Goal: Information Seeking & Learning: Learn about a topic

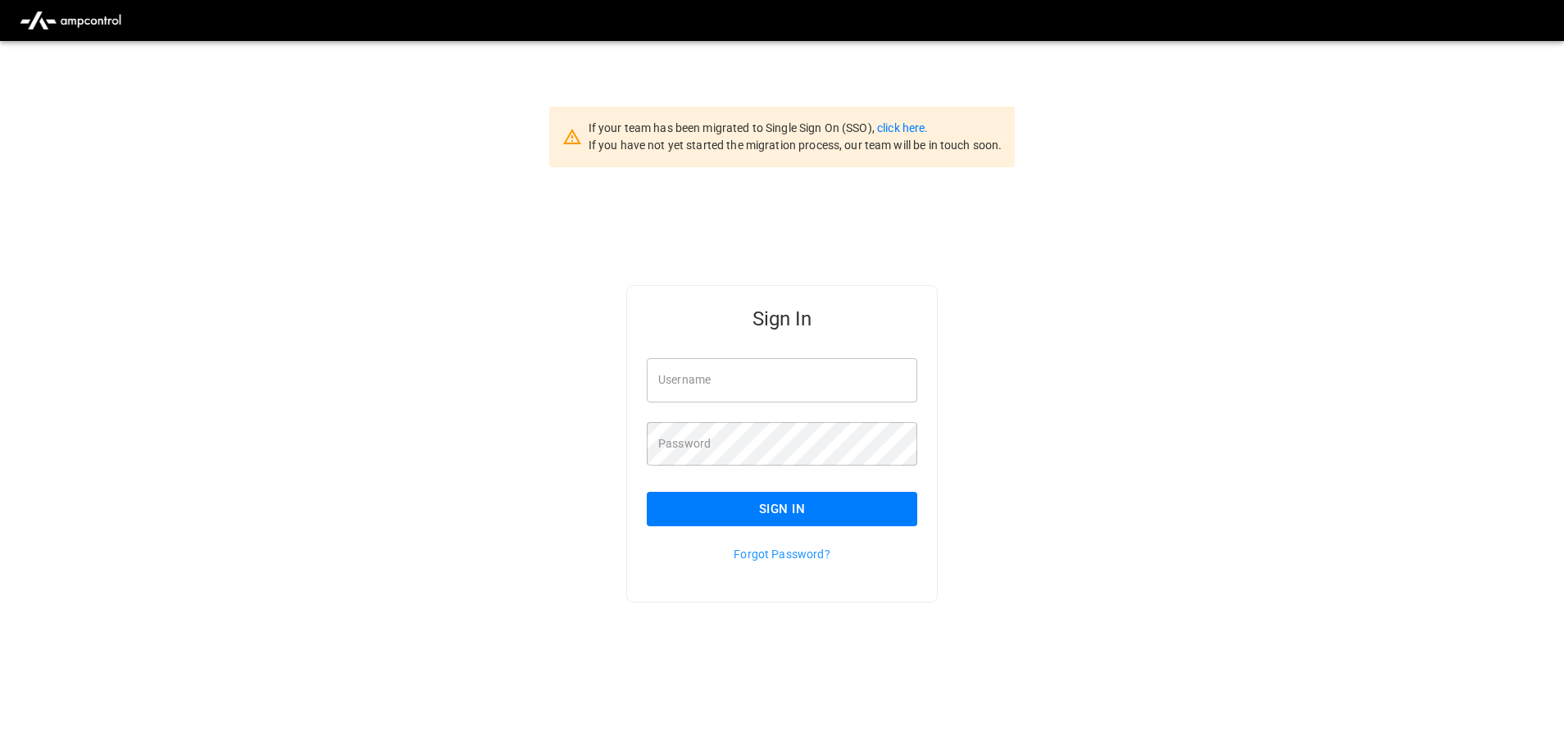
click at [688, 385] on input "Username" at bounding box center [782, 379] width 270 height 43
type input "**********"
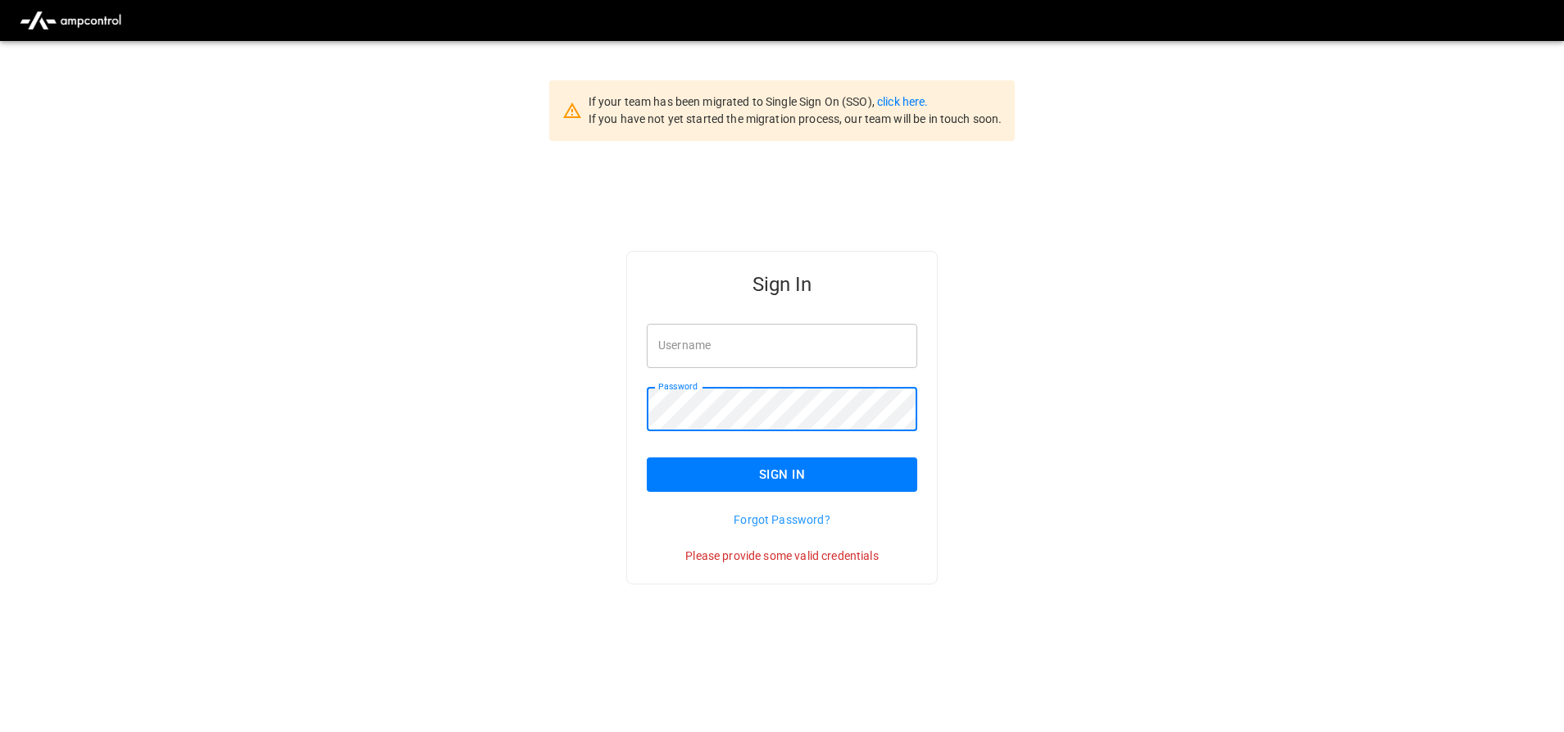
scroll to position [41, 0]
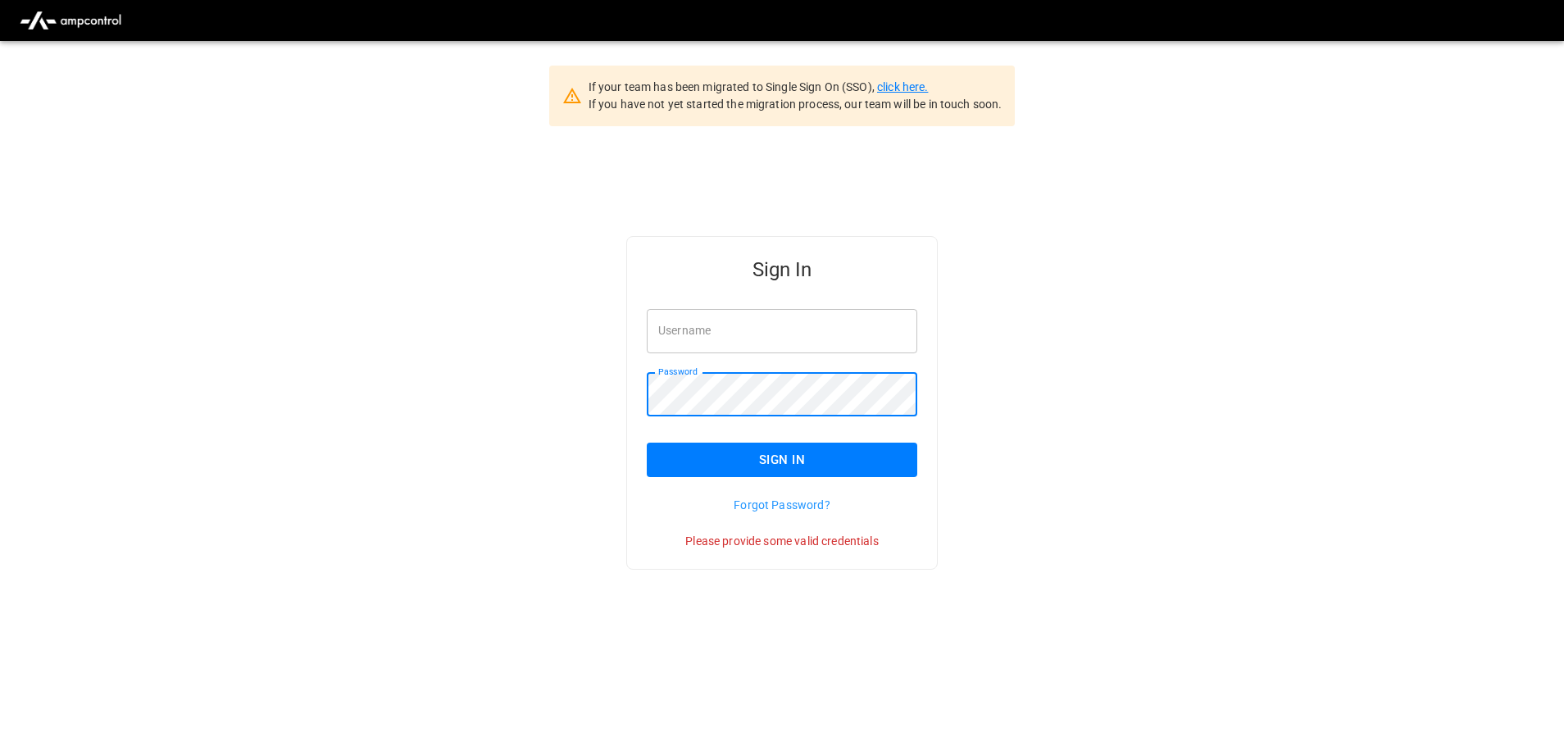
click at [905, 84] on link "click here." at bounding box center [902, 86] width 51 height 13
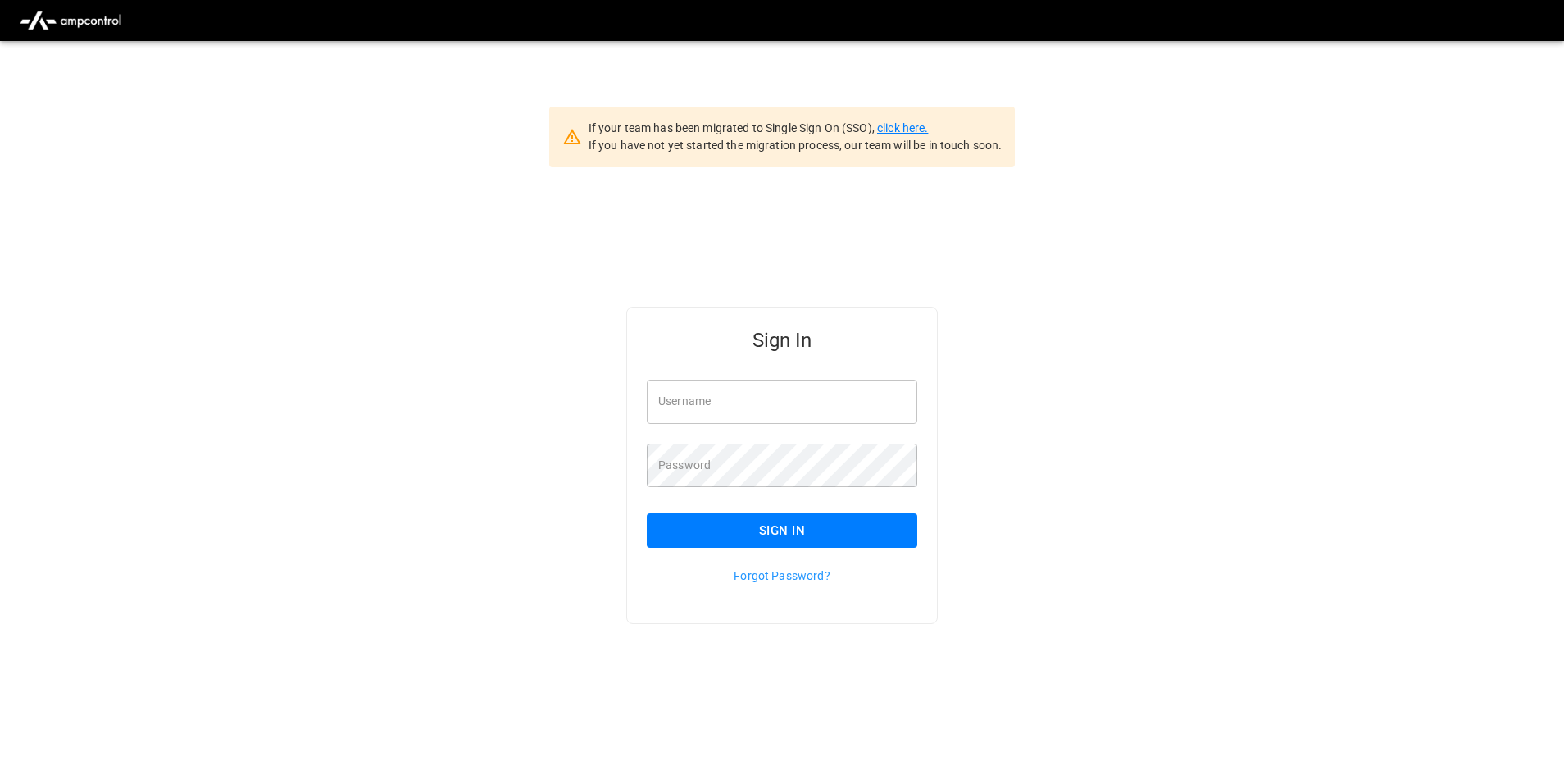
click at [921, 121] on link "click here." at bounding box center [902, 127] width 51 height 13
click at [711, 394] on input "Username" at bounding box center [782, 400] width 270 height 43
type input "**********"
click at [783, 406] on input "**********" at bounding box center [782, 400] width 270 height 43
click at [663, 399] on input "Username" at bounding box center [782, 400] width 270 height 43
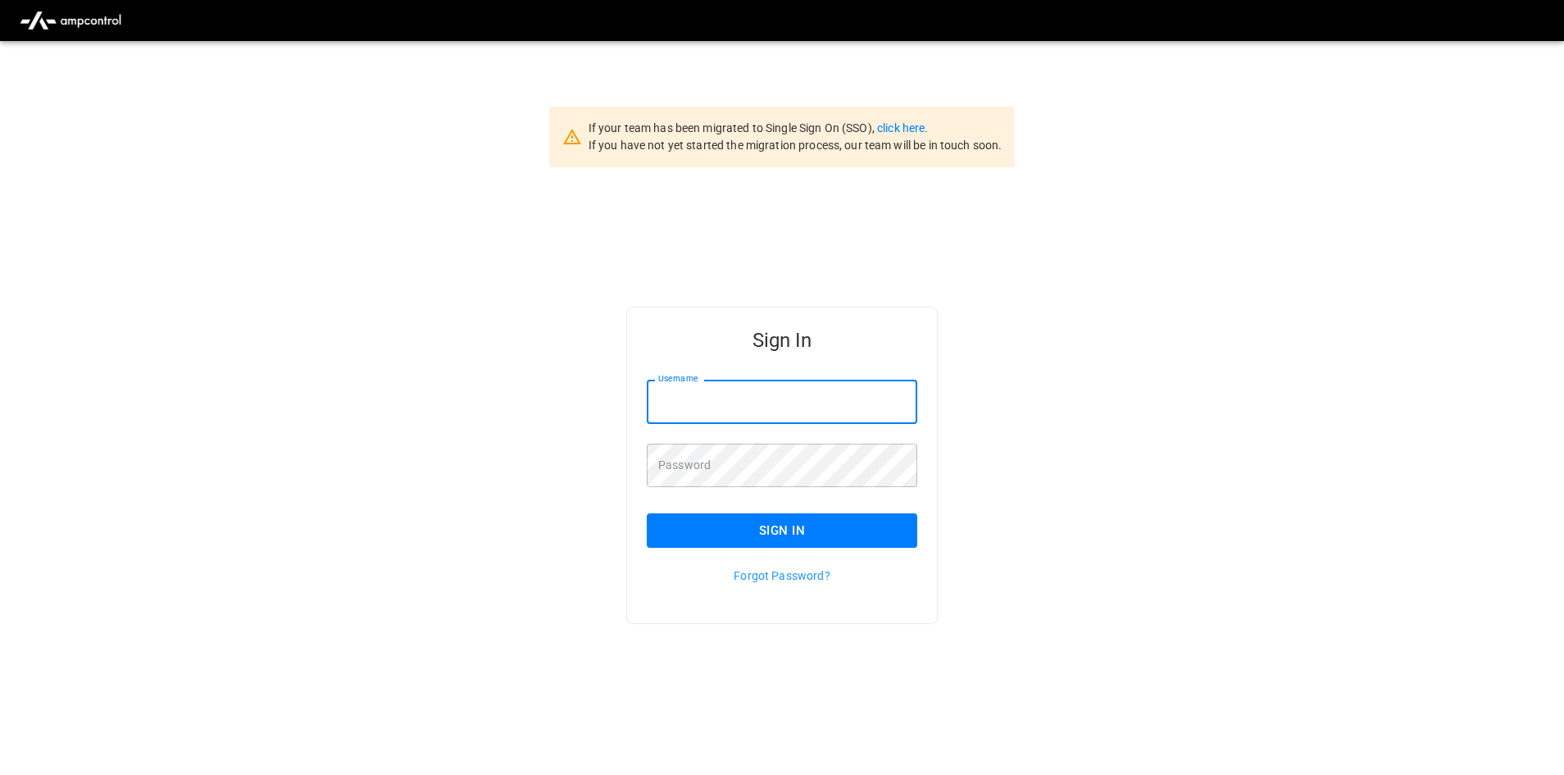
type input "**********"
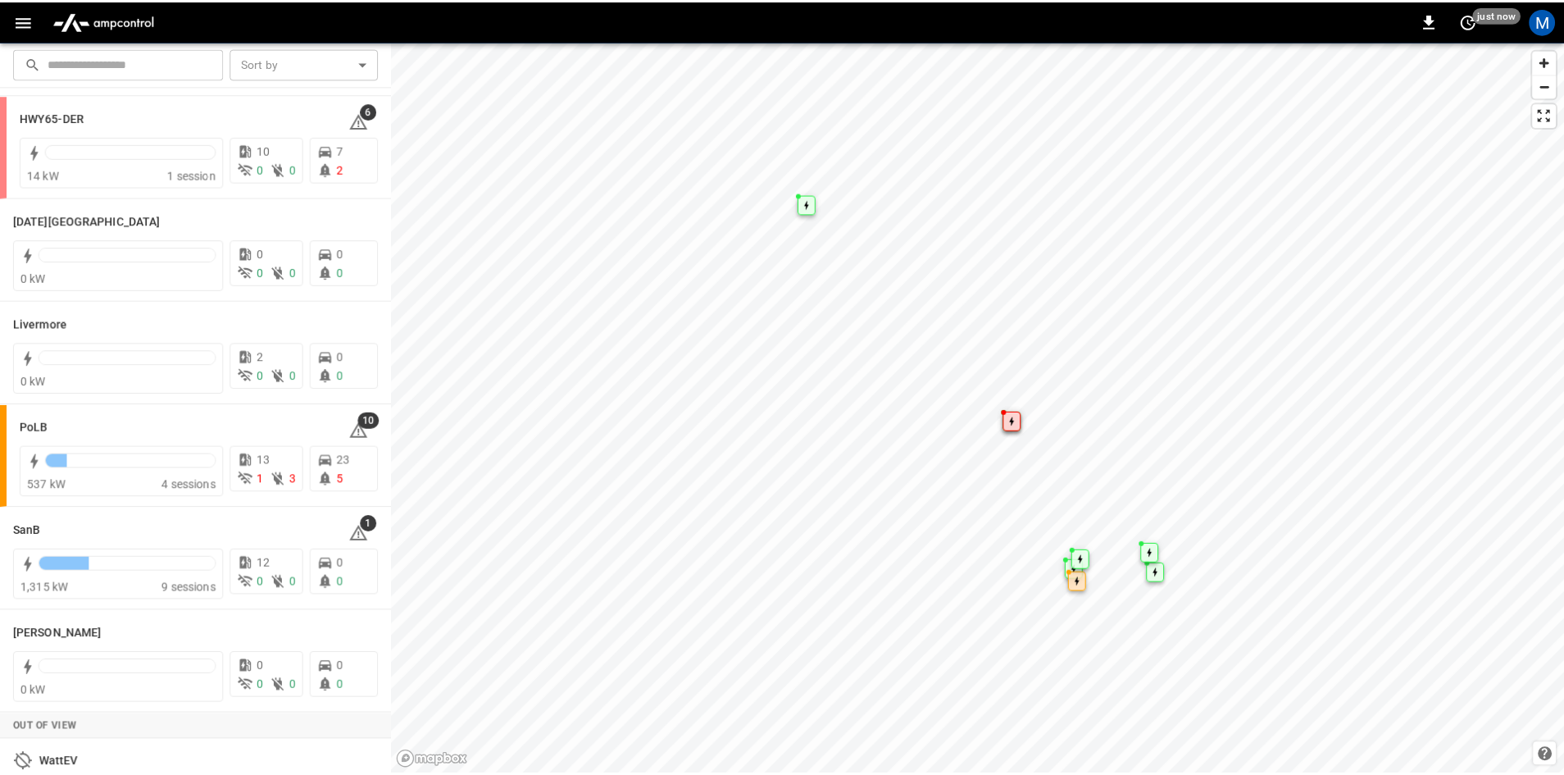
scroll to position [246, 0]
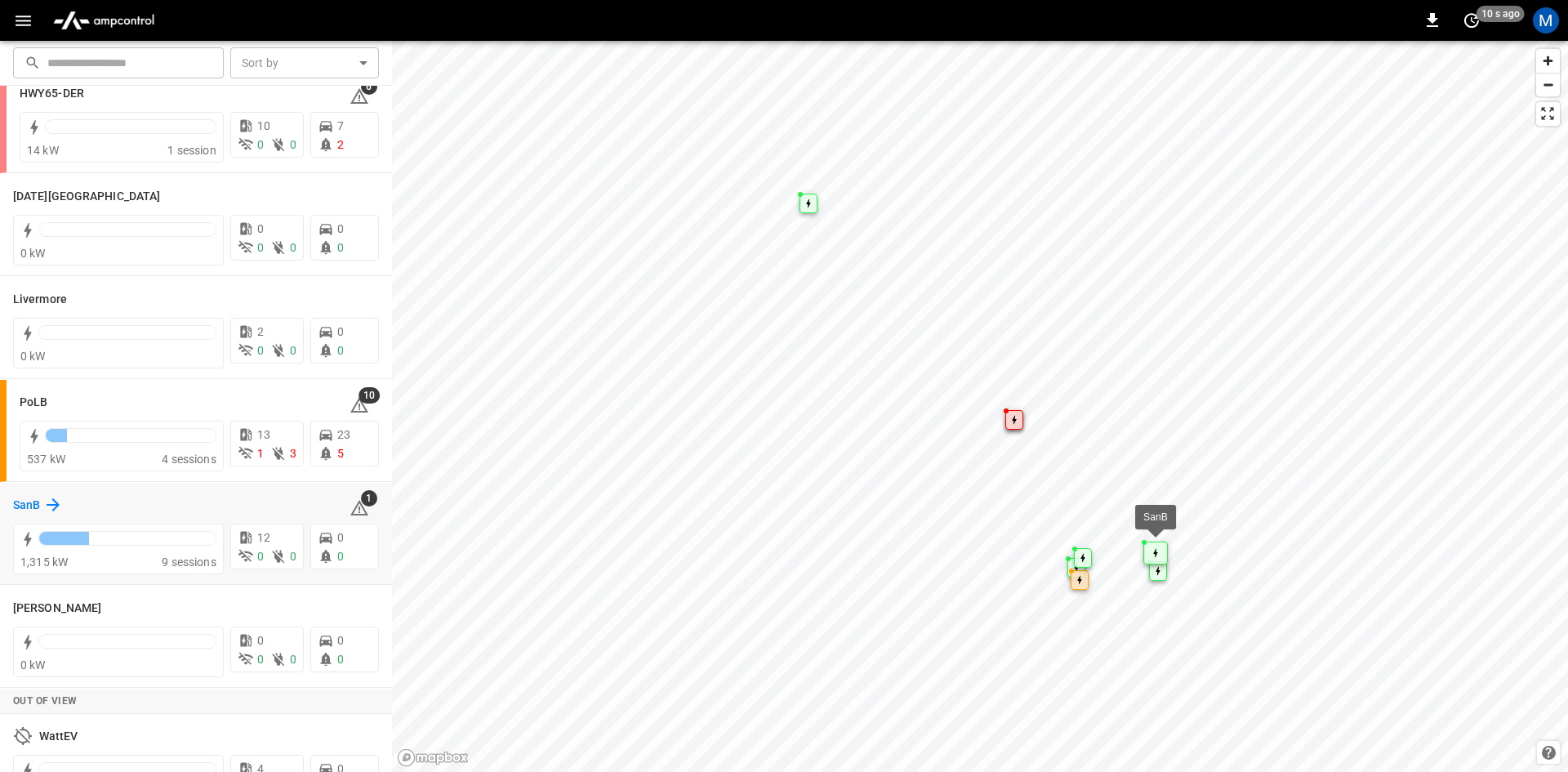
click at [57, 498] on icon at bounding box center [53, 505] width 20 height 20
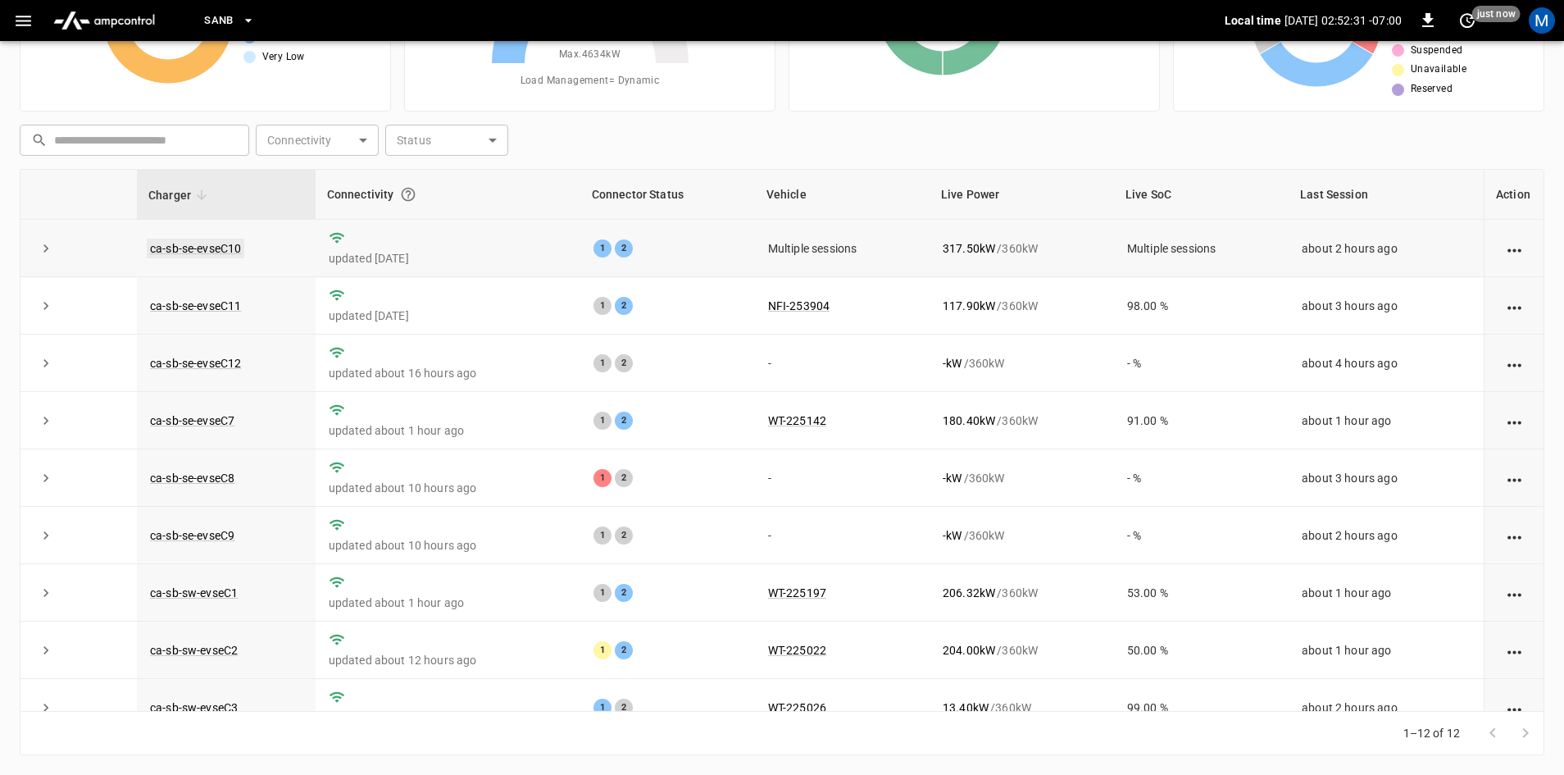
click at [226, 245] on link "ca-sb-se-evseC10" at bounding box center [196, 249] width 98 height 20
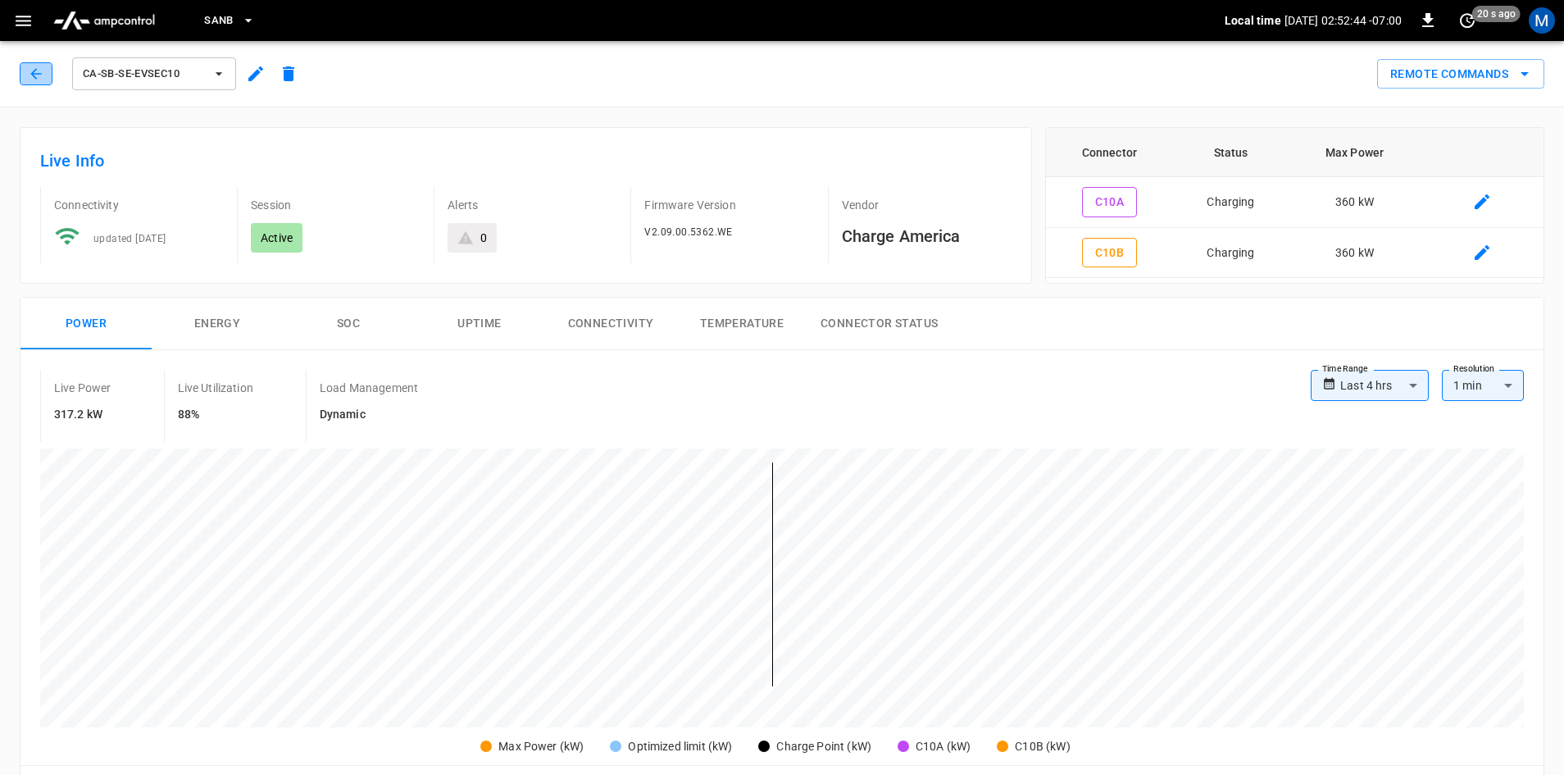
click at [38, 69] on icon "button" at bounding box center [36, 74] width 16 height 16
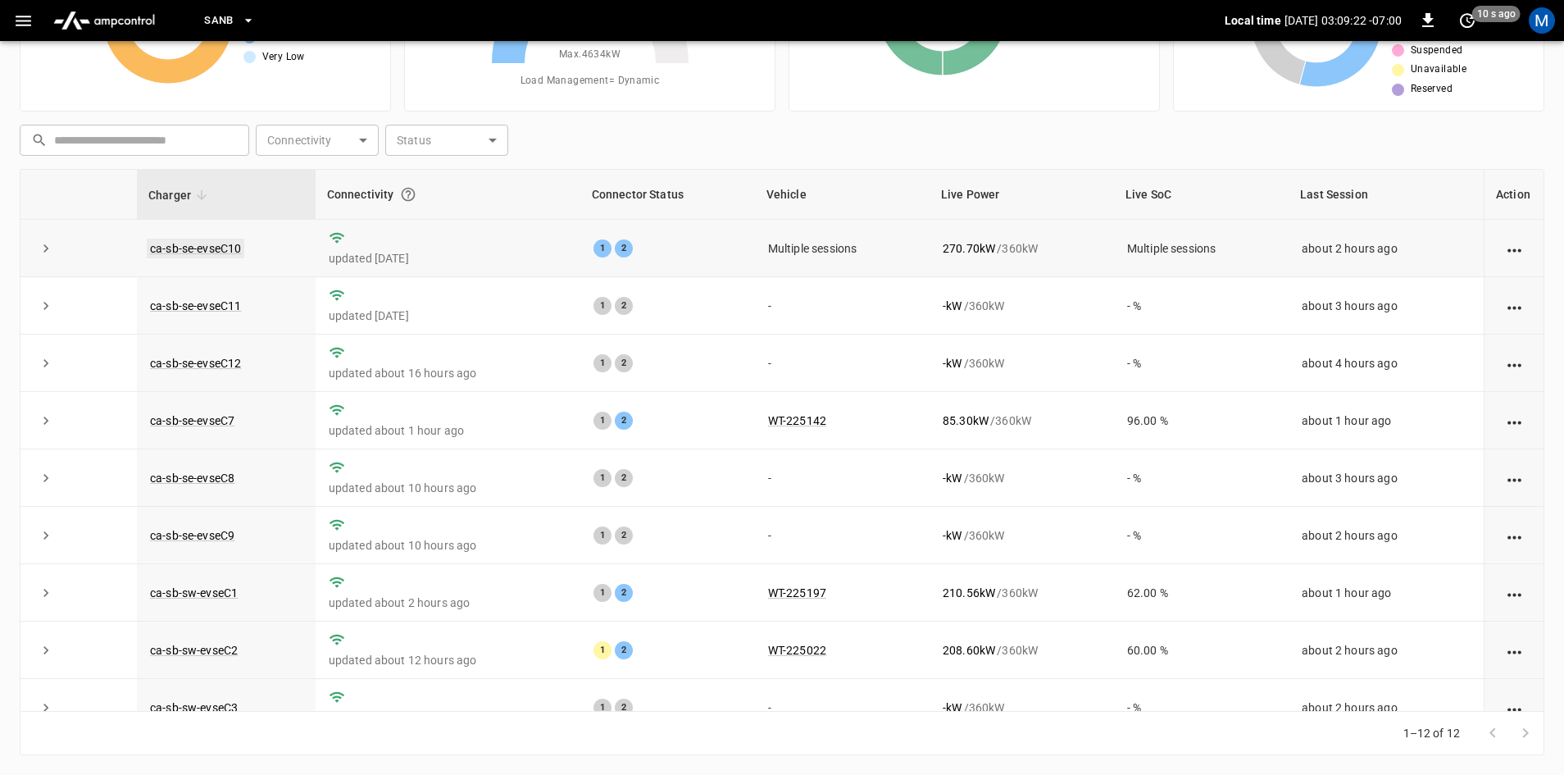
click at [193, 240] on link "ca-sb-se-evseC10" at bounding box center [196, 249] width 98 height 20
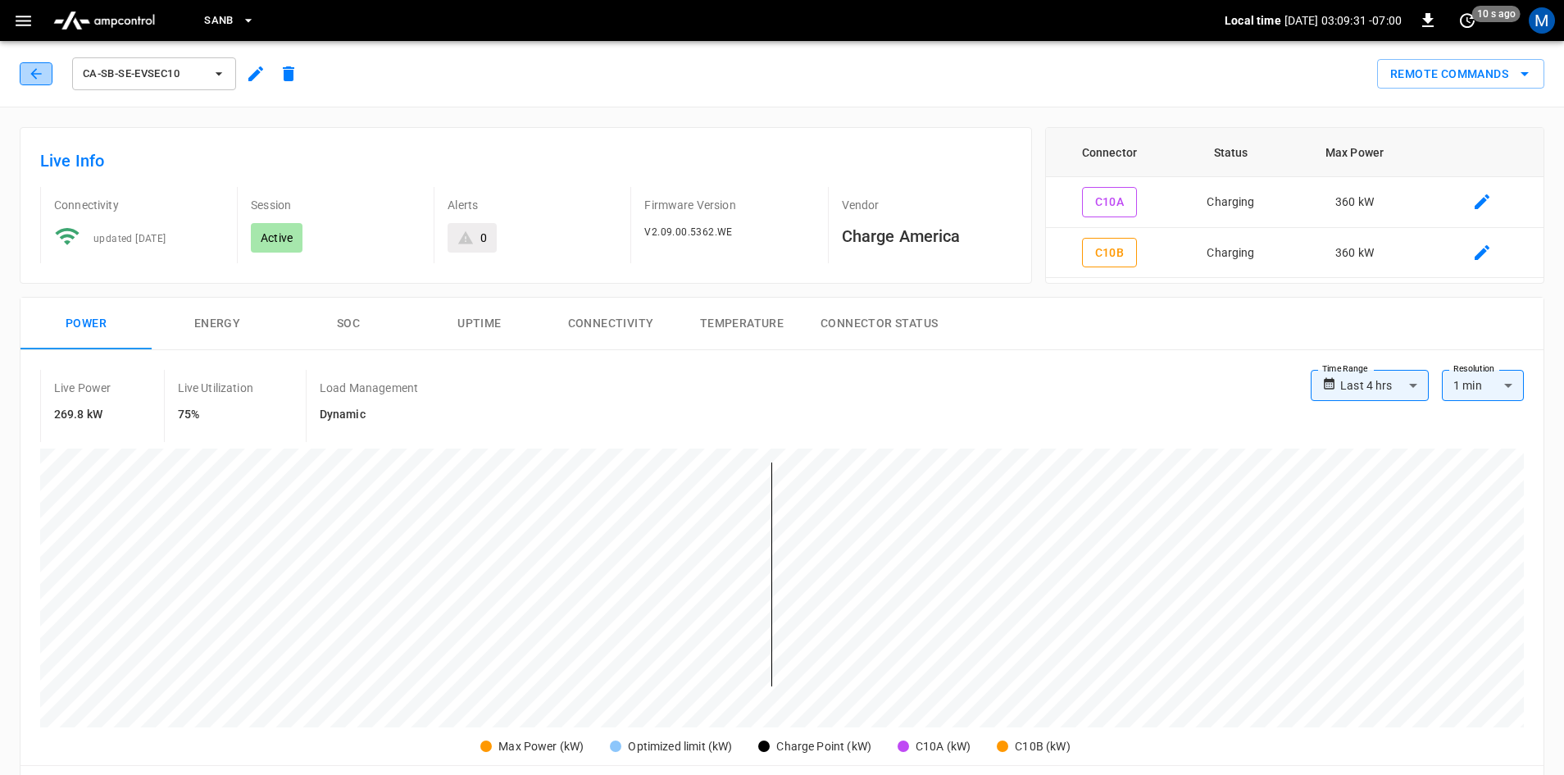
click at [32, 75] on icon "button" at bounding box center [36, 74] width 16 height 16
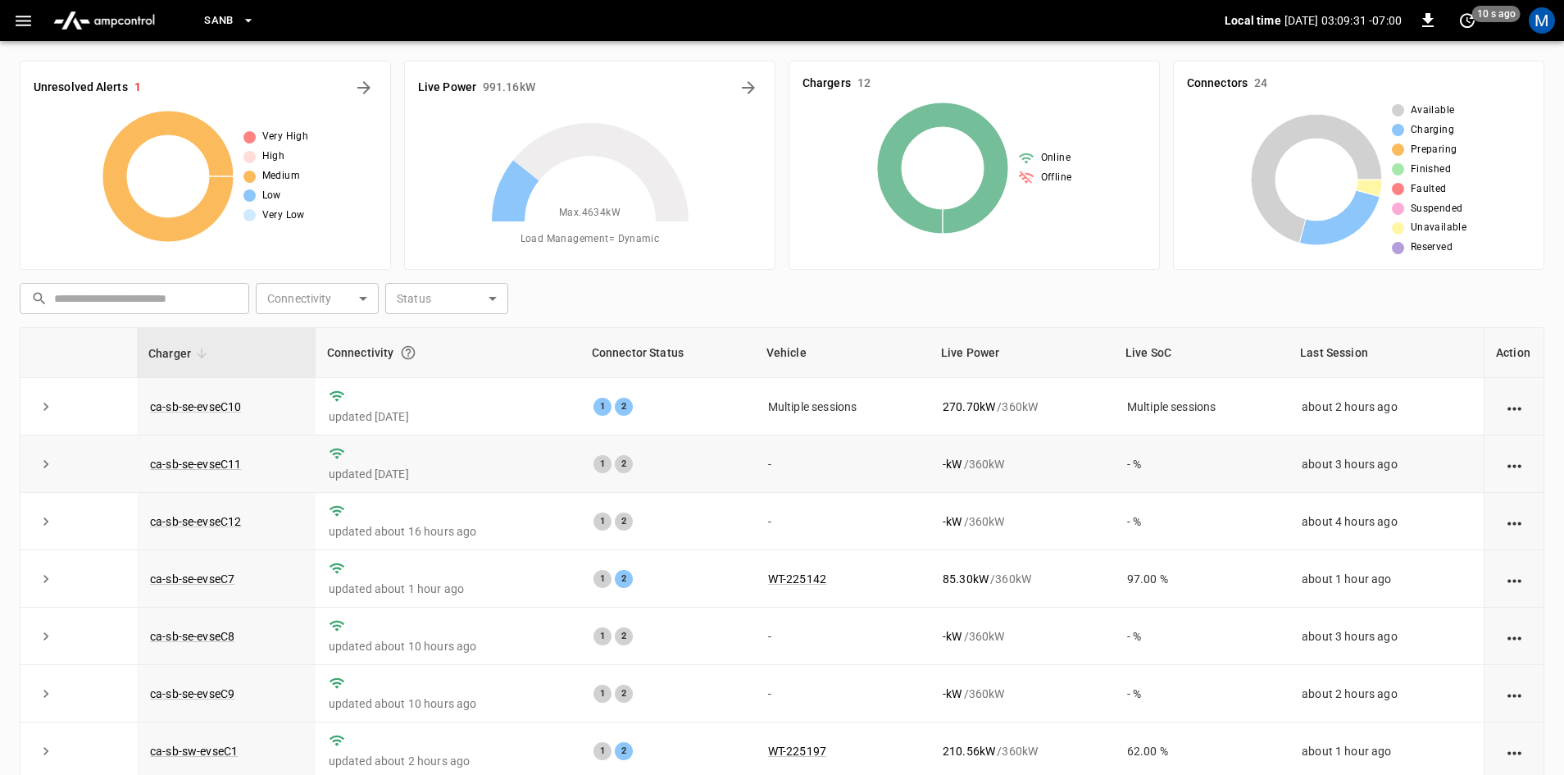
scroll to position [158, 0]
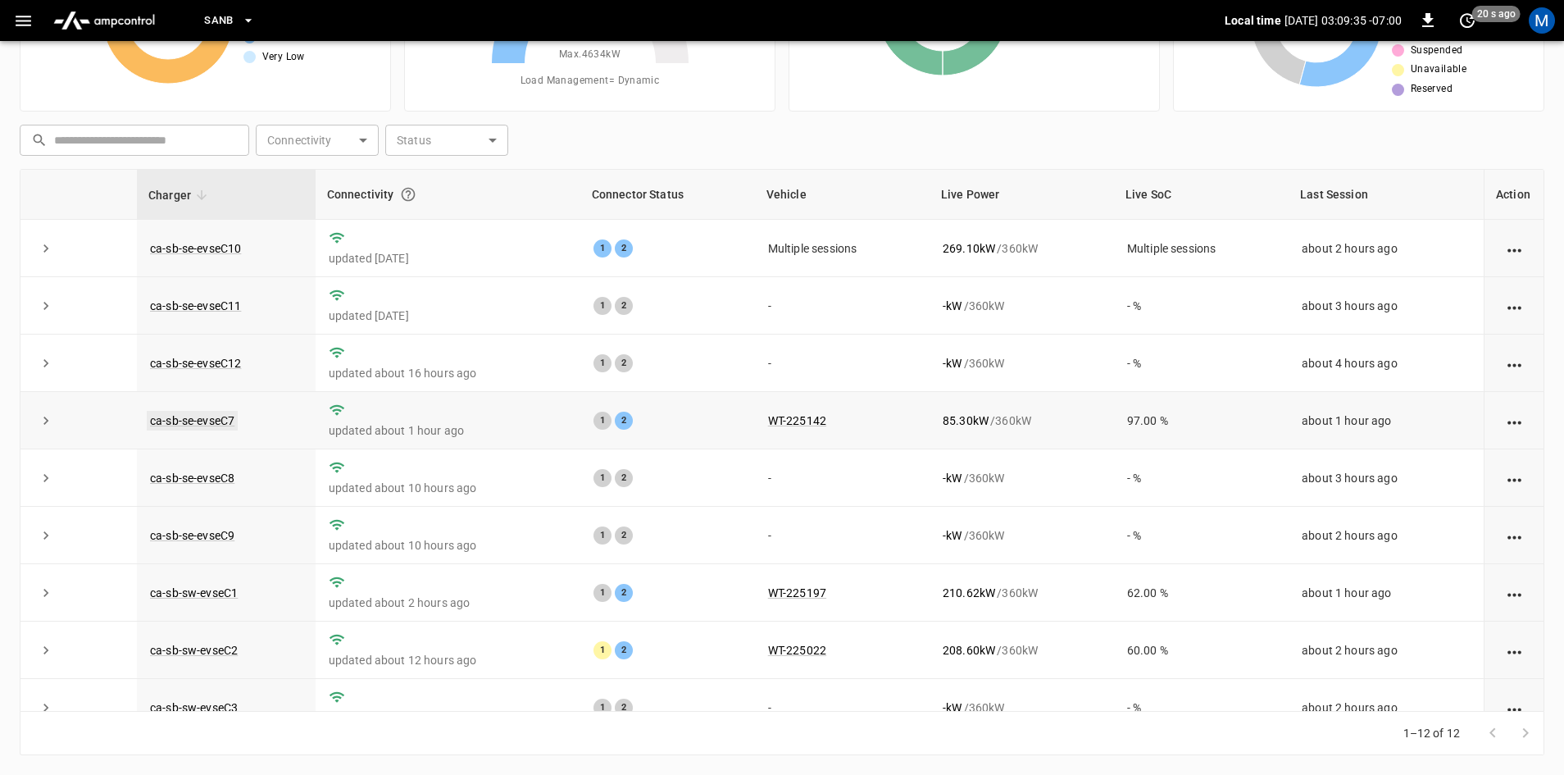
click at [200, 423] on link "ca-sb-se-evseC7" at bounding box center [192, 421] width 91 height 20
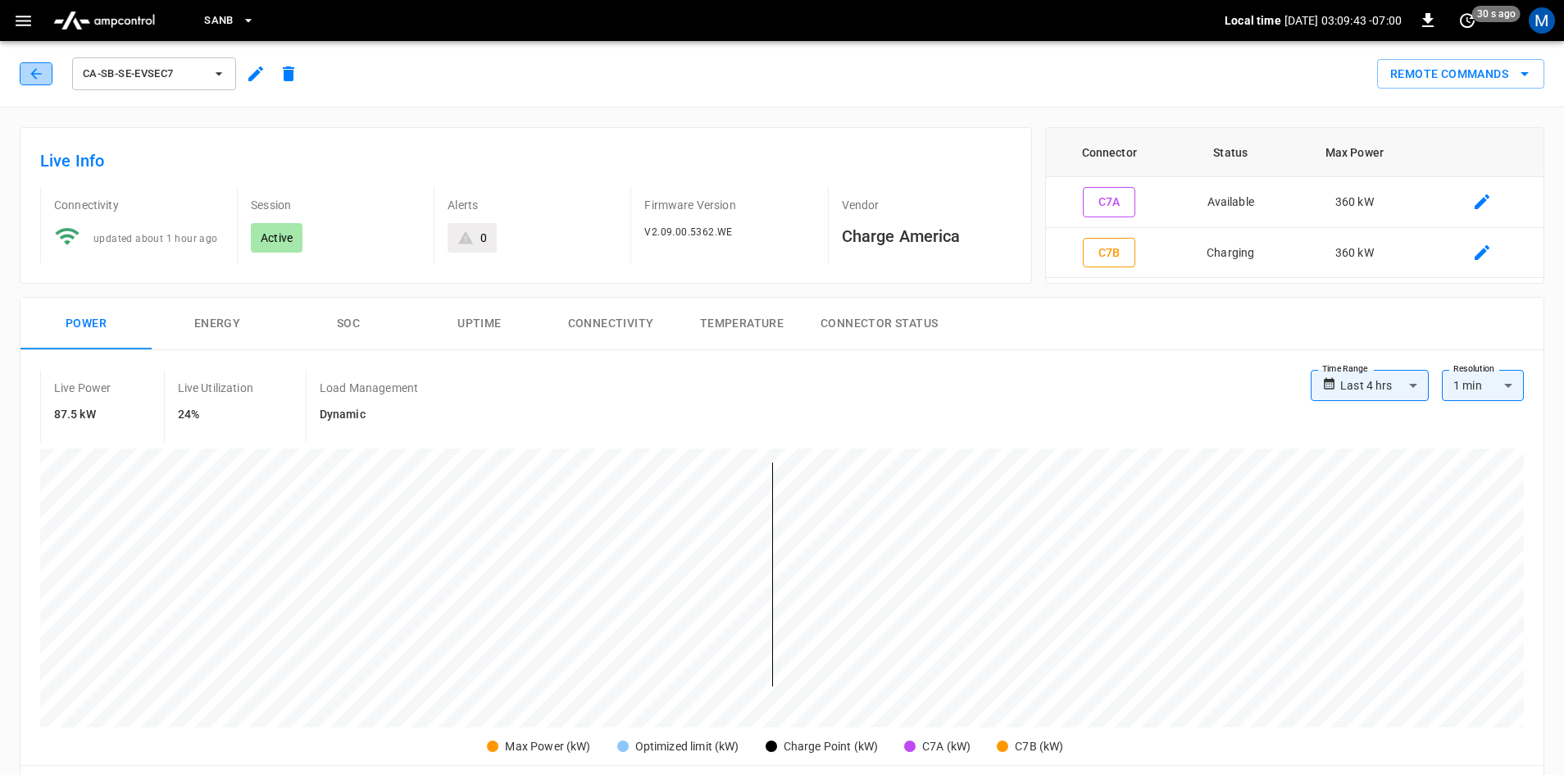
click at [20, 70] on button "button" at bounding box center [36, 73] width 33 height 23
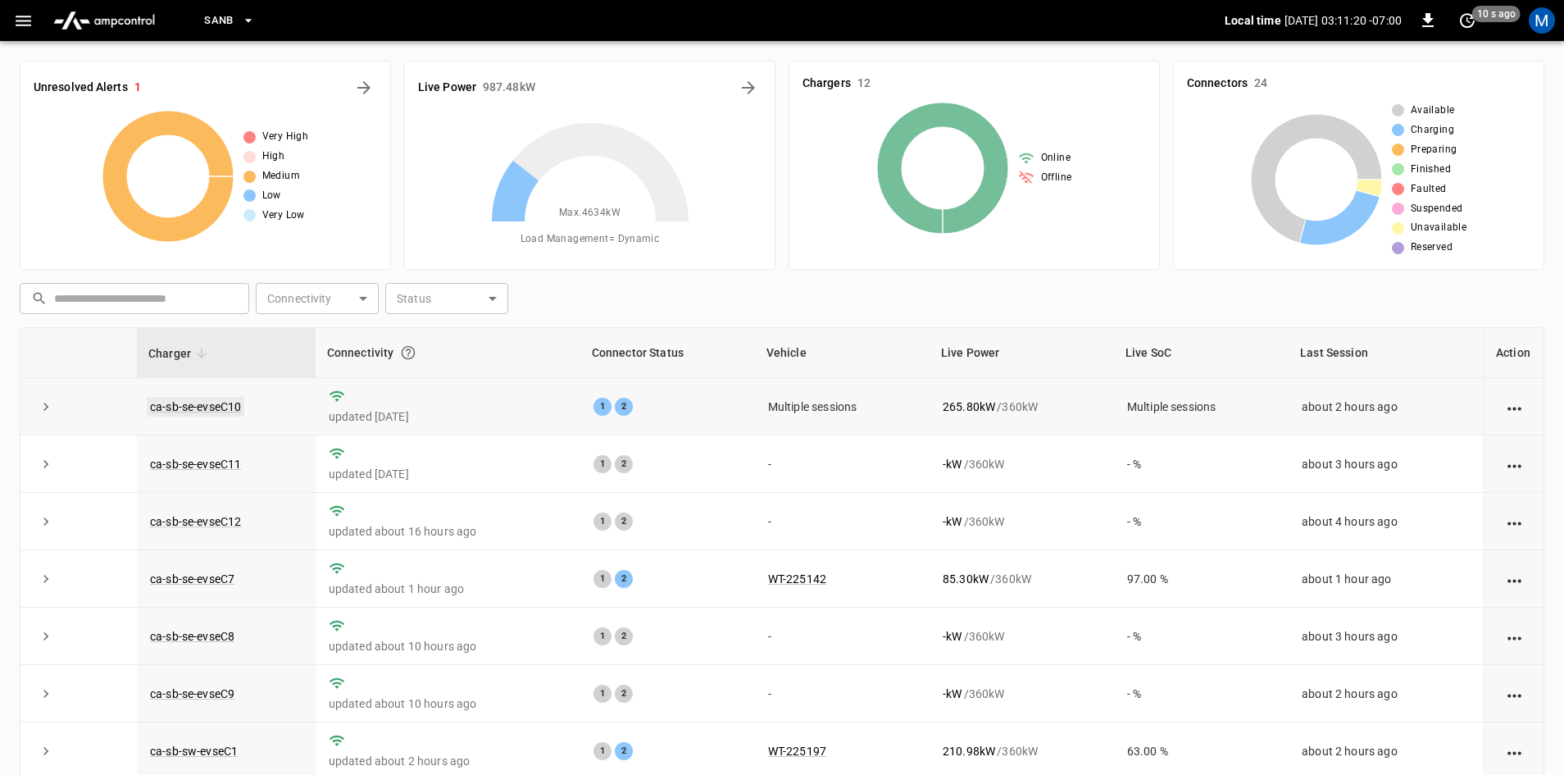
click at [225, 406] on link "ca-sb-se-evseC10" at bounding box center [196, 407] width 98 height 20
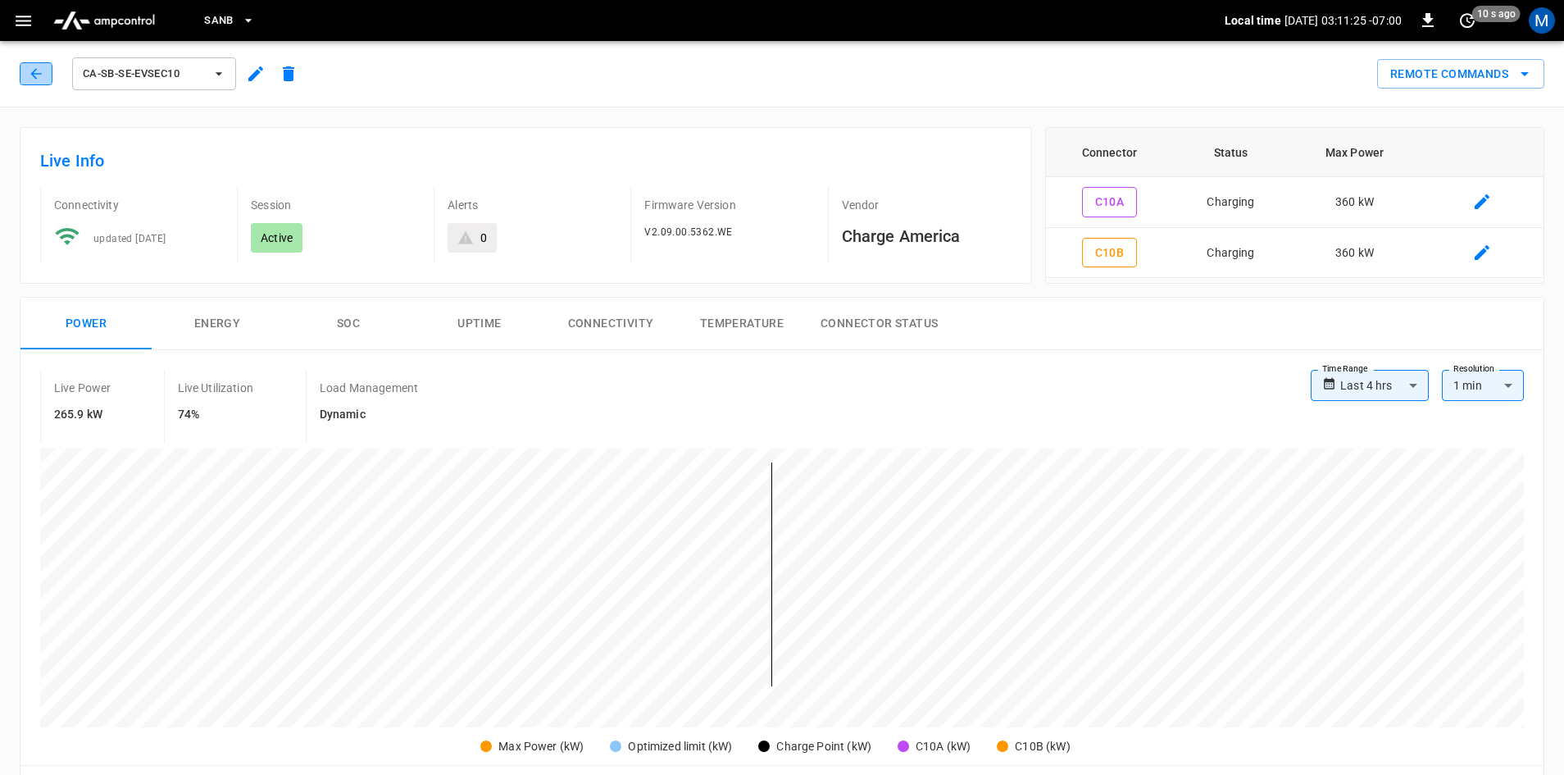
click at [41, 80] on icon "button" at bounding box center [36, 74] width 16 height 16
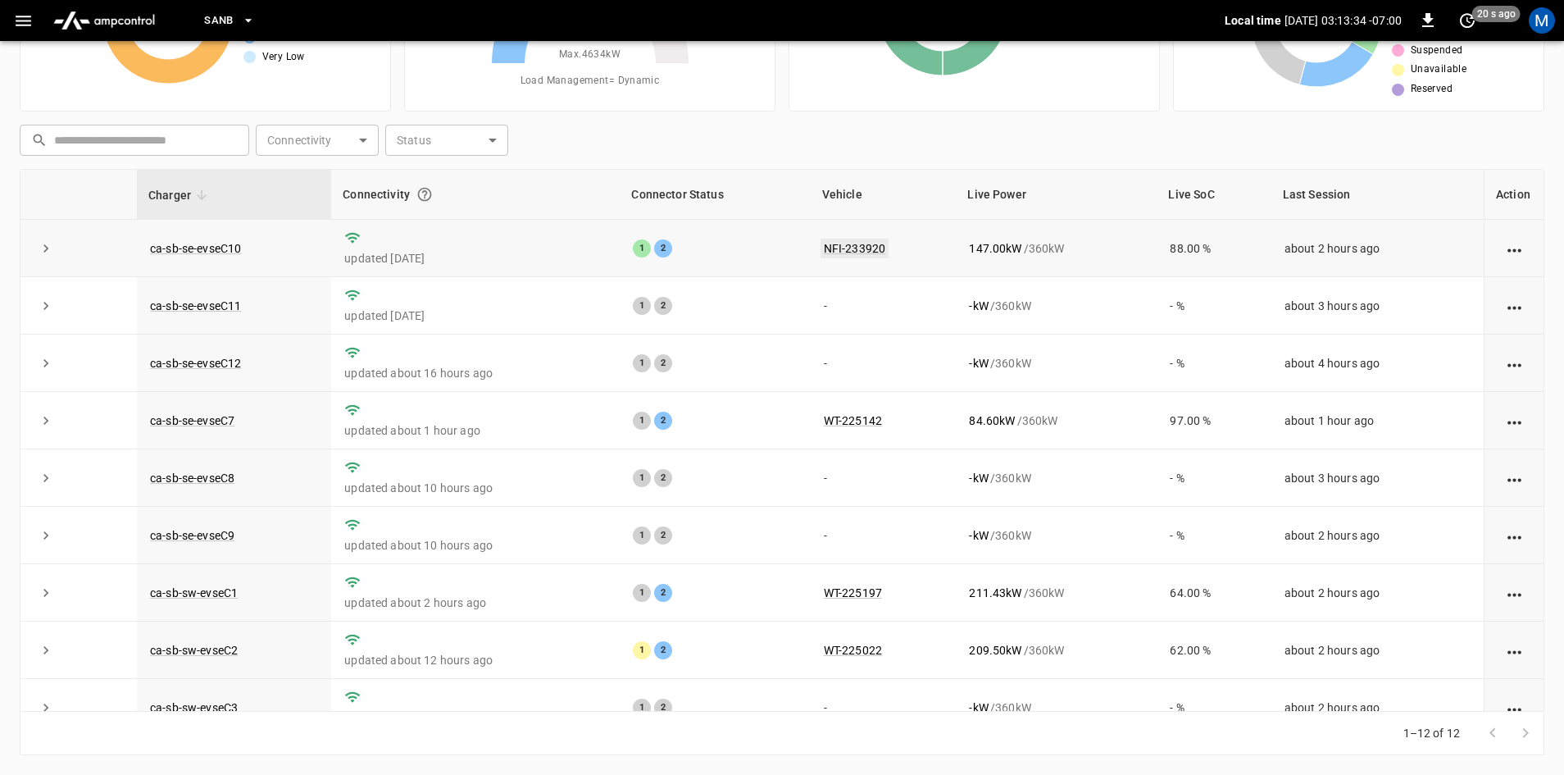
click at [826, 251] on link "NFI-233920" at bounding box center [854, 249] width 69 height 20
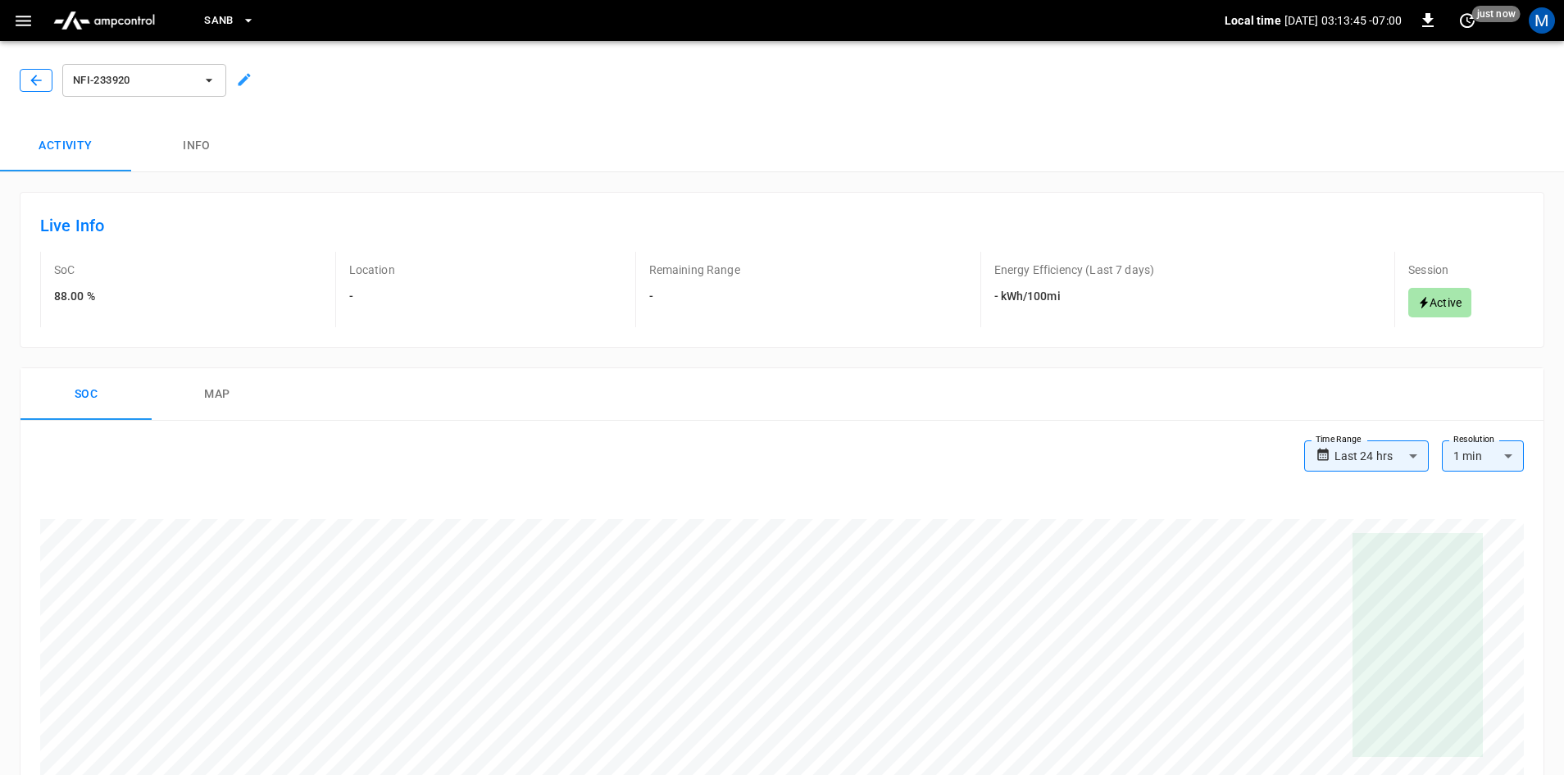
click at [27, 81] on button "button" at bounding box center [36, 80] width 33 height 23
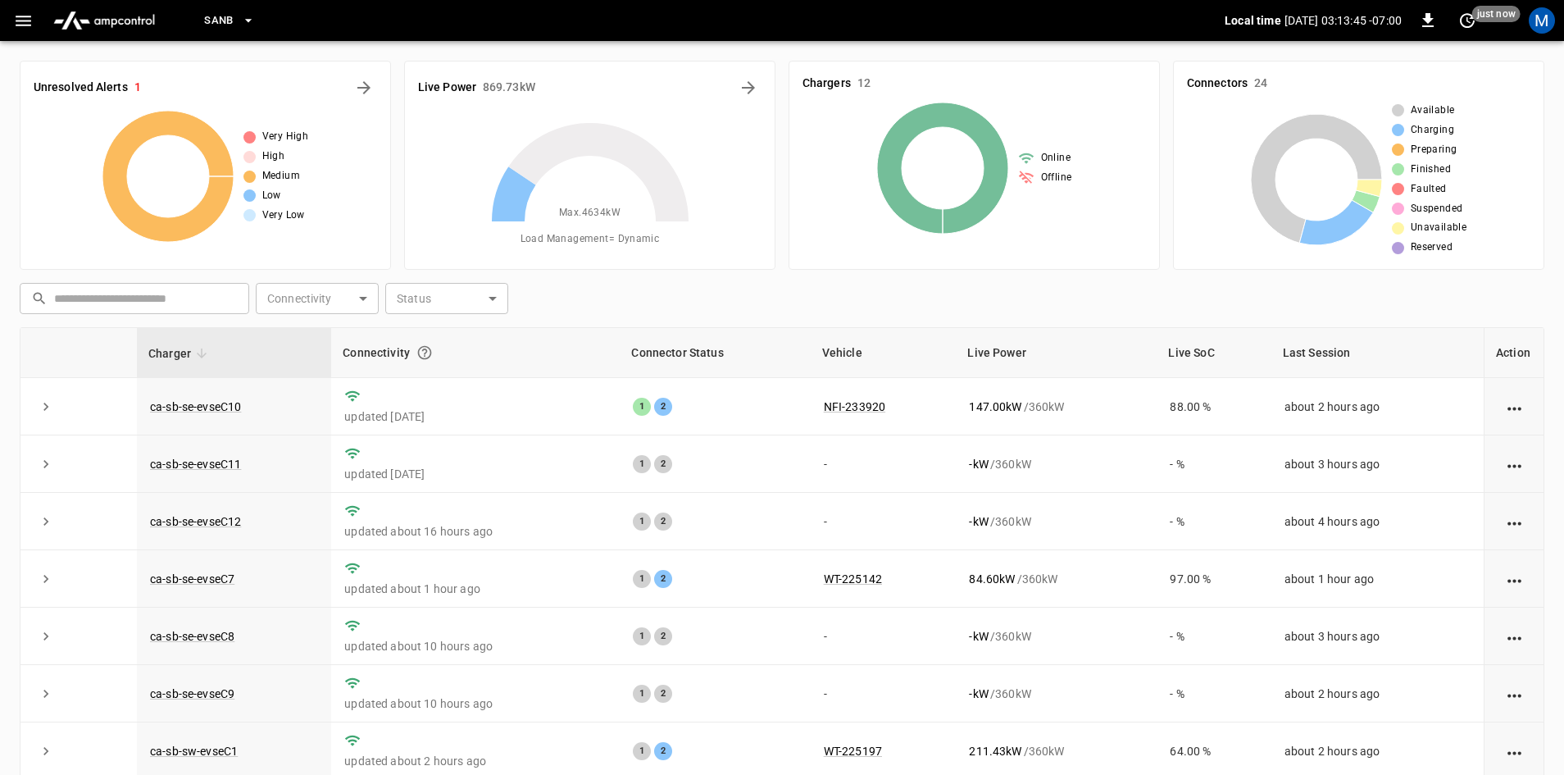
scroll to position [158, 0]
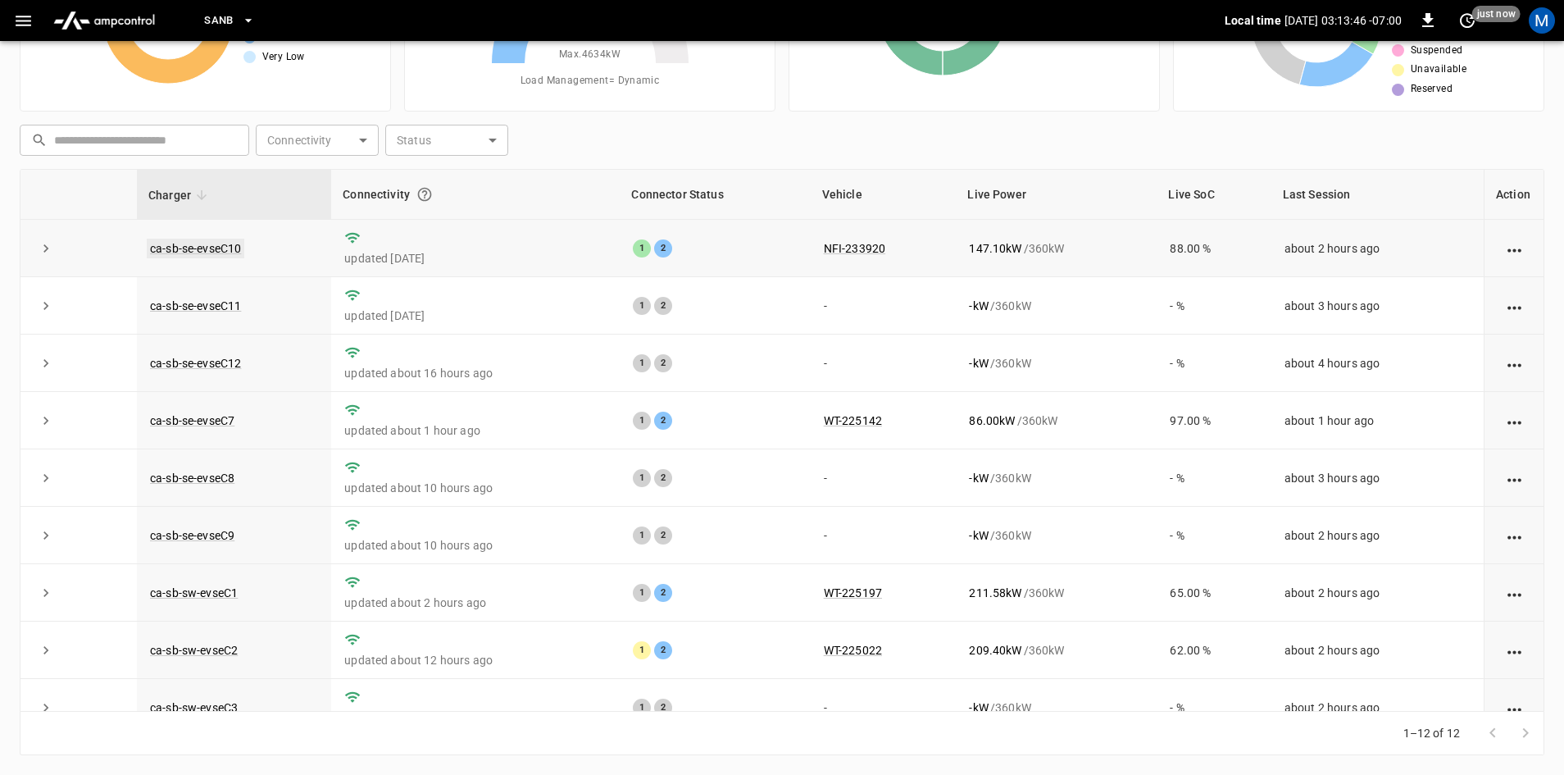
click at [188, 248] on link "ca-sb-se-evseC10" at bounding box center [196, 249] width 98 height 20
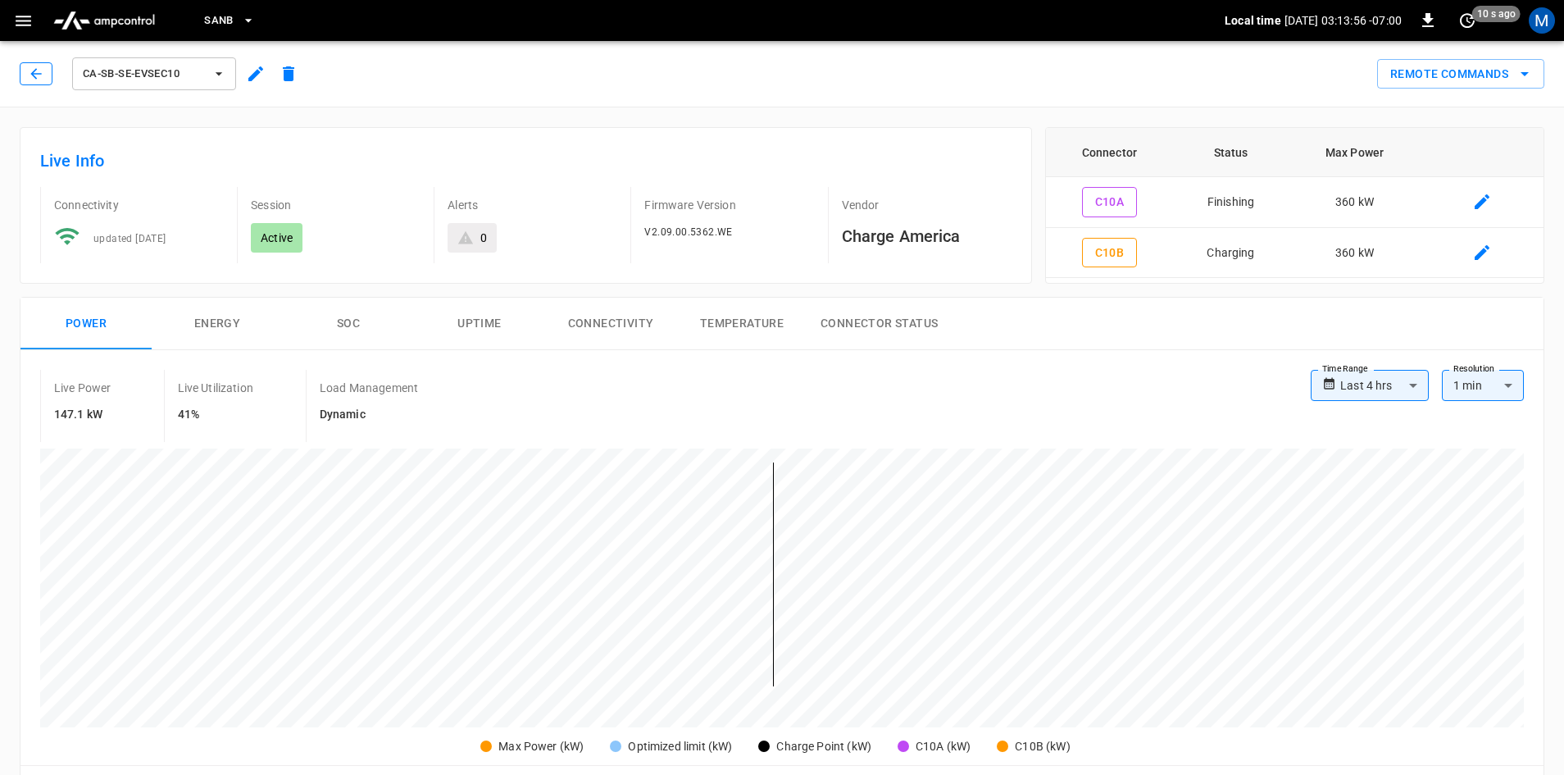
click at [37, 72] on icon "button" at bounding box center [36, 74] width 16 height 16
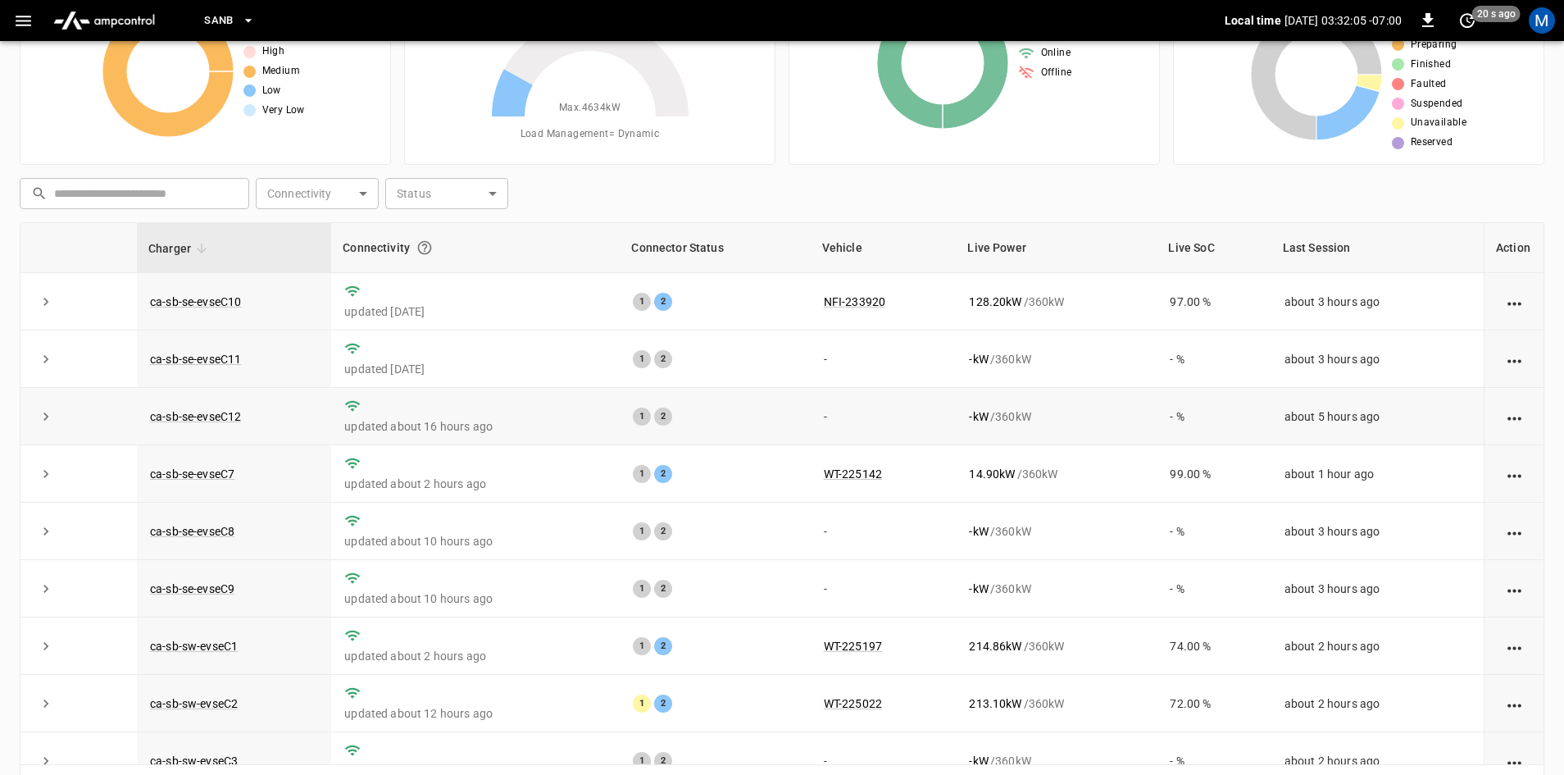
scroll to position [76, 0]
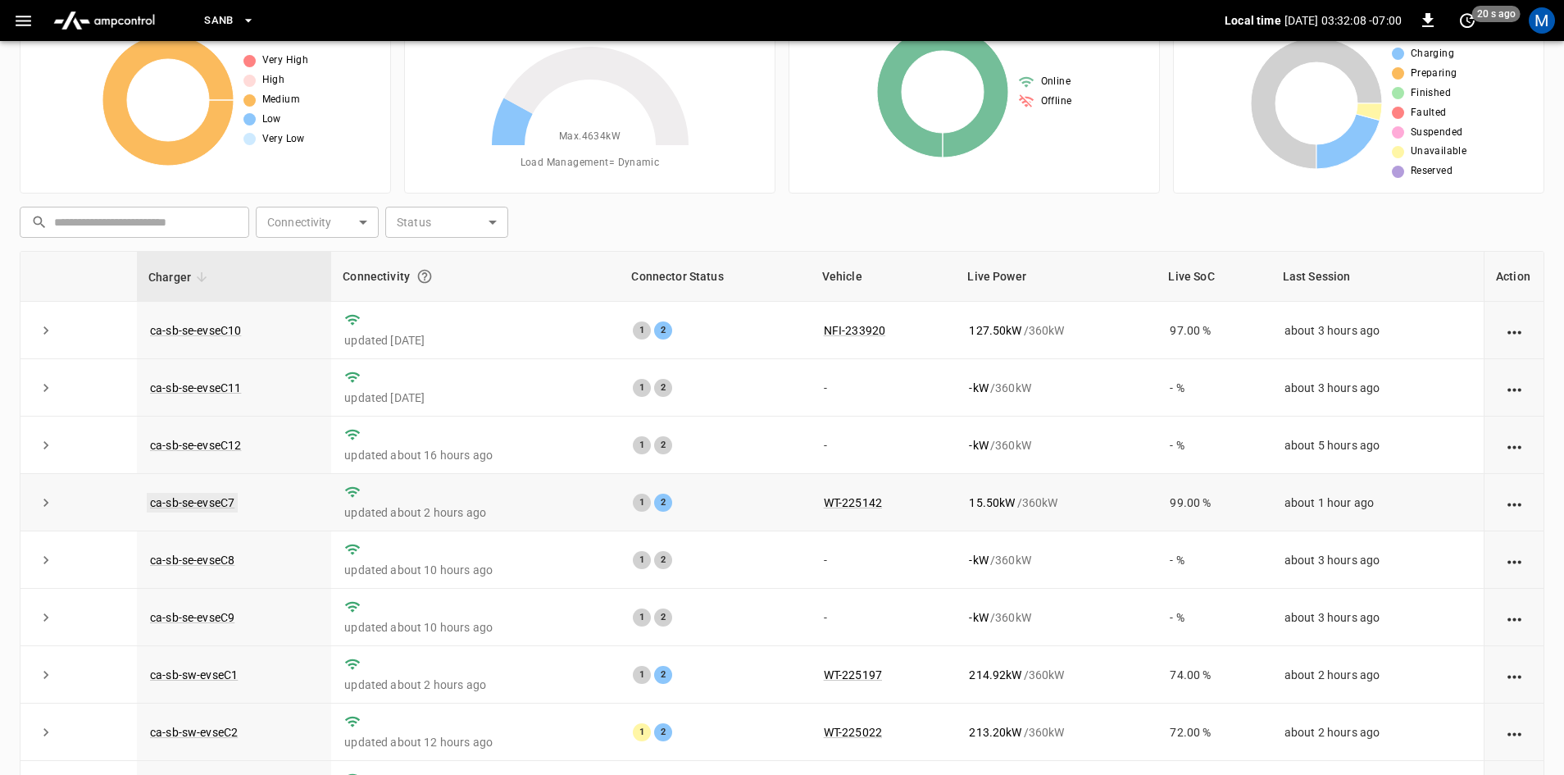
click at [210, 507] on link "ca-sb-se-evseC7" at bounding box center [192, 503] width 91 height 20
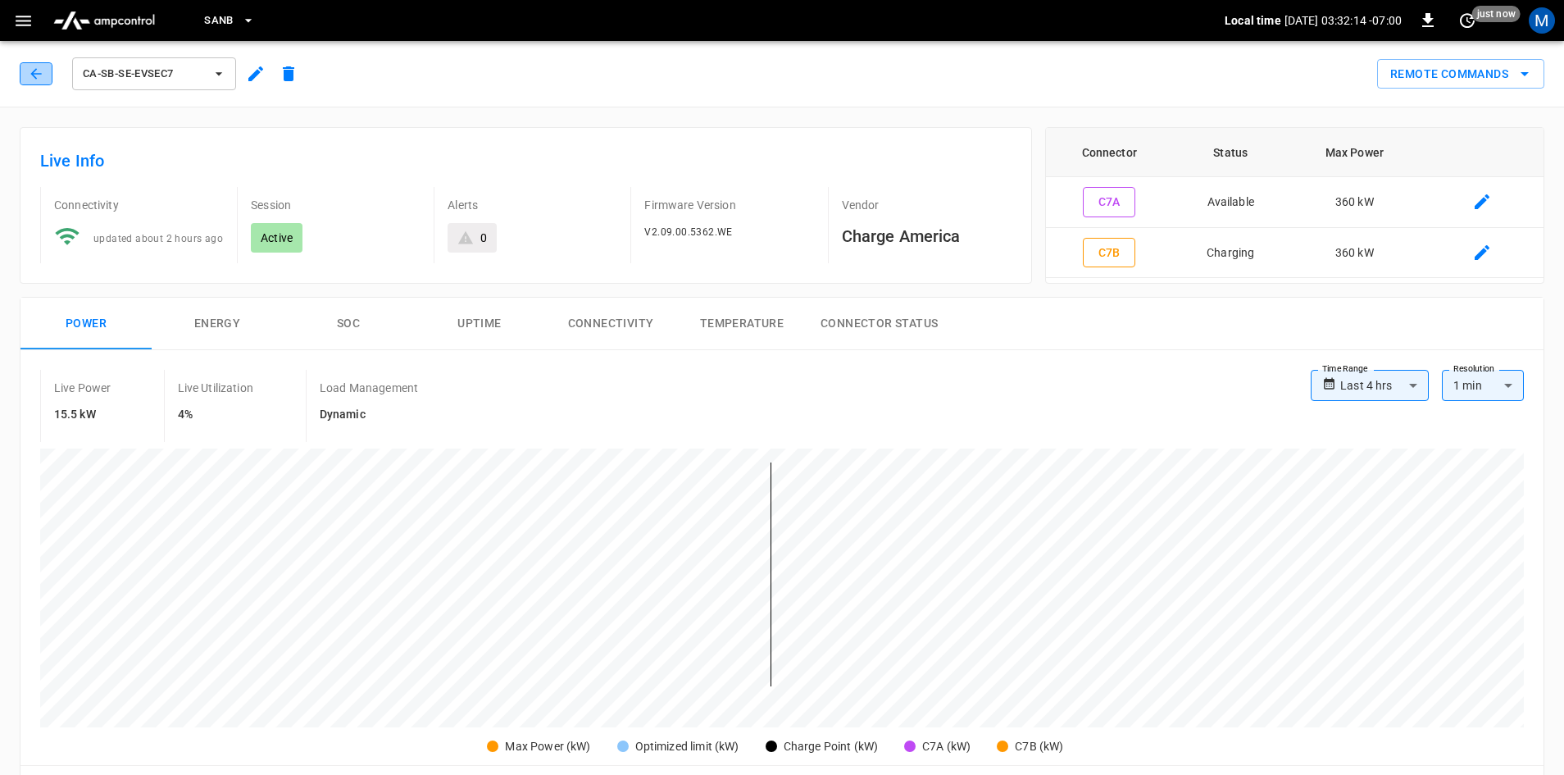
click at [26, 78] on button "button" at bounding box center [36, 73] width 33 height 23
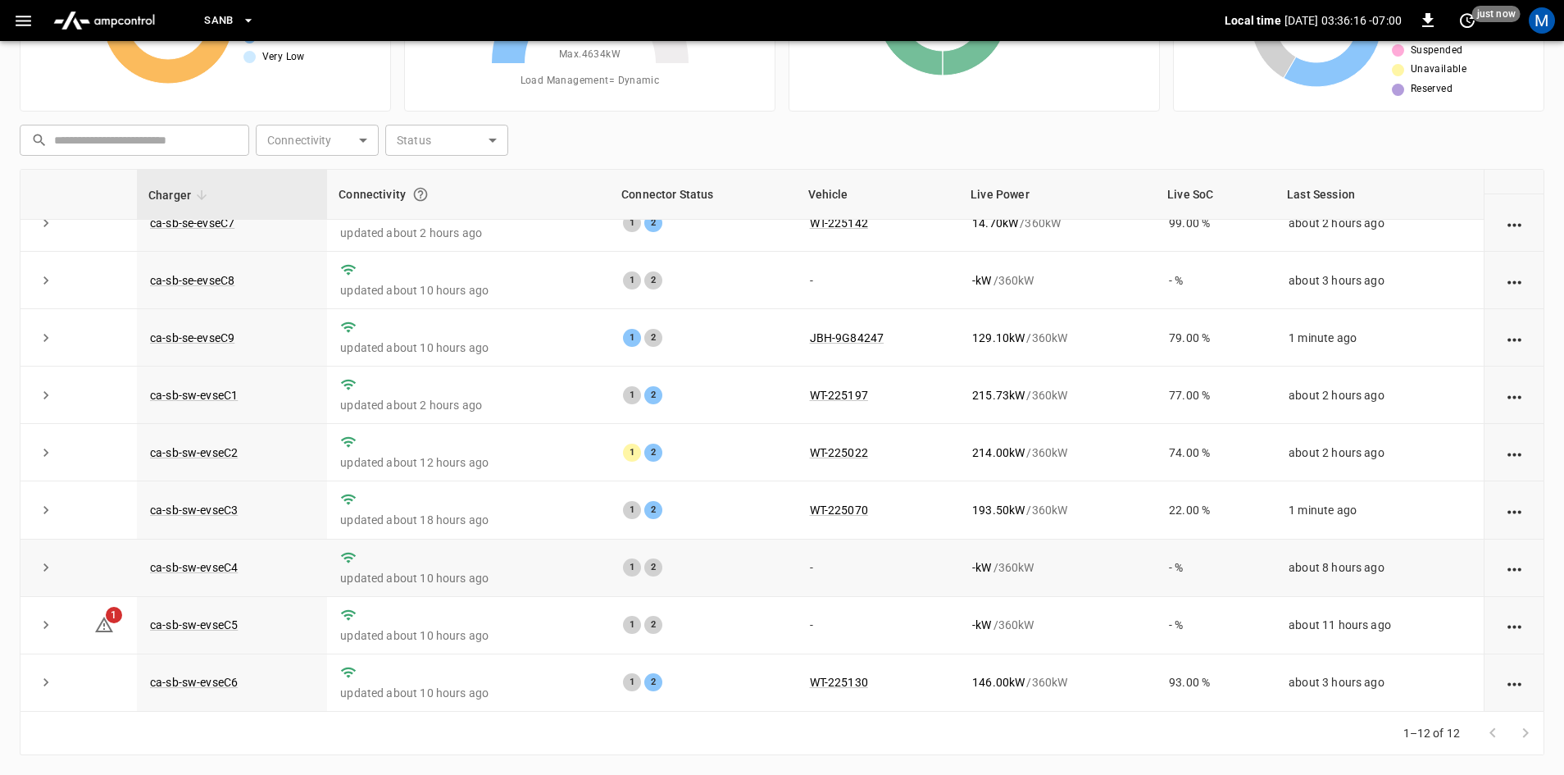
scroll to position [207, 0]
click at [861, 338] on link "JBH-9G84247" at bounding box center [846, 338] width 81 height 20
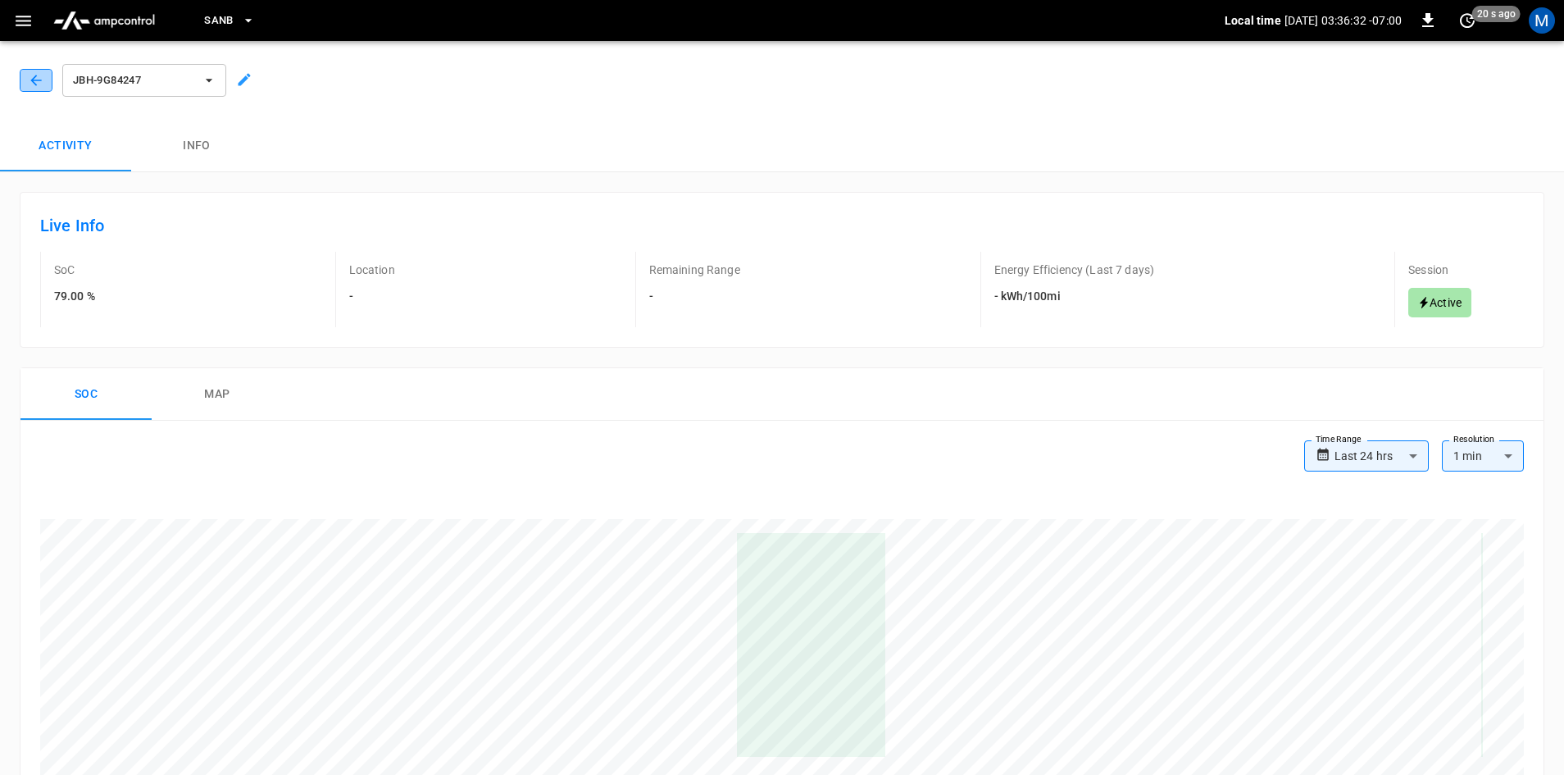
click at [25, 84] on button "button" at bounding box center [36, 80] width 33 height 23
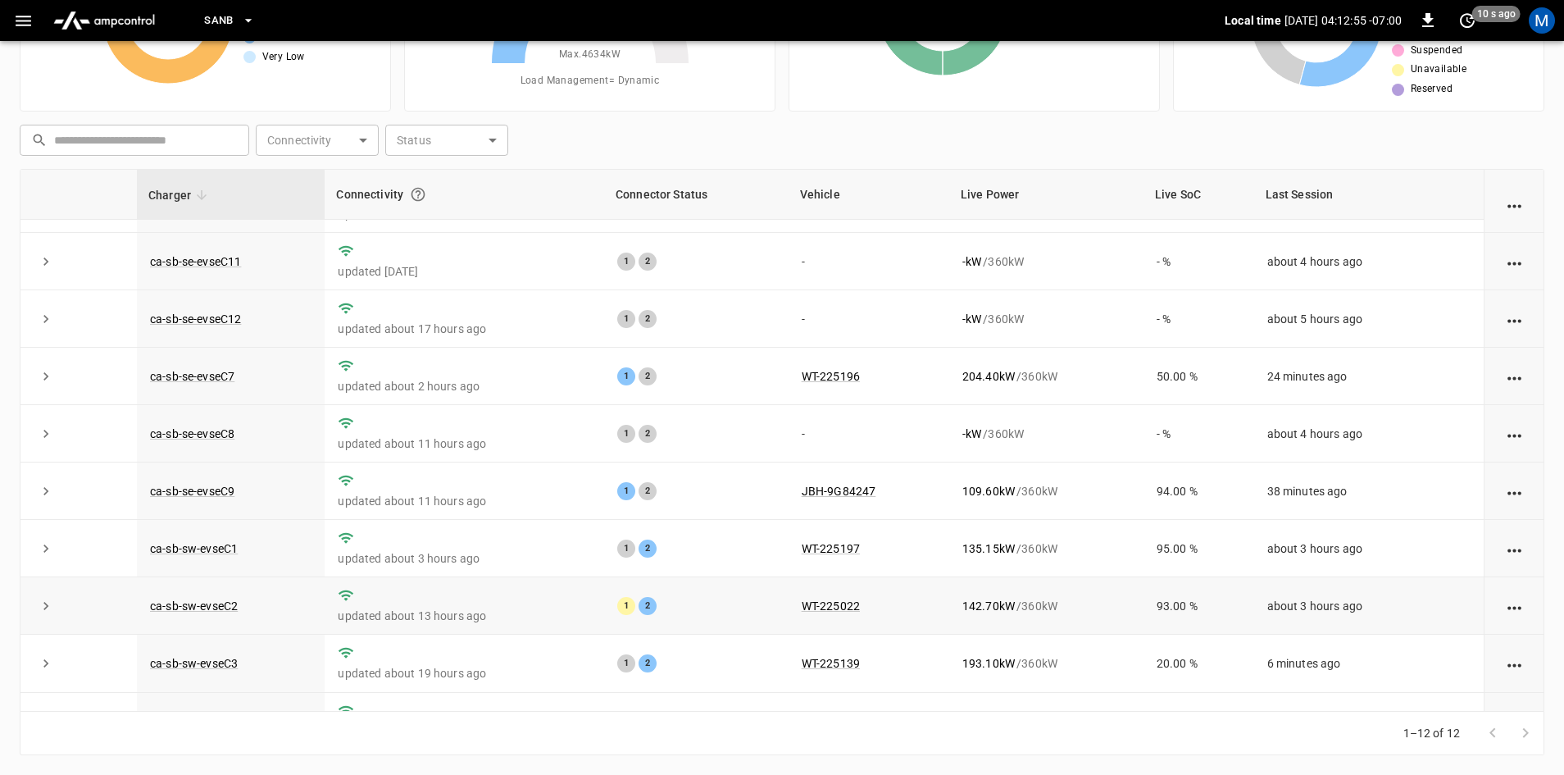
scroll to position [43, 0]
